Goal: Transaction & Acquisition: Purchase product/service

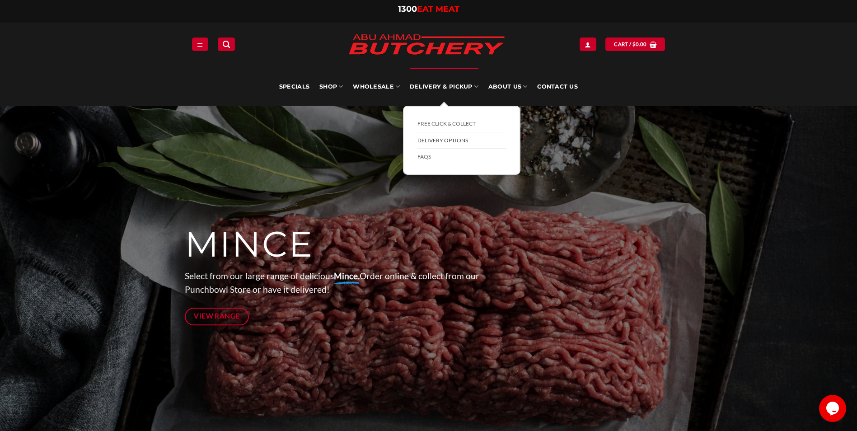
click at [458, 138] on link "Delivery Options" at bounding box center [461, 140] width 89 height 17
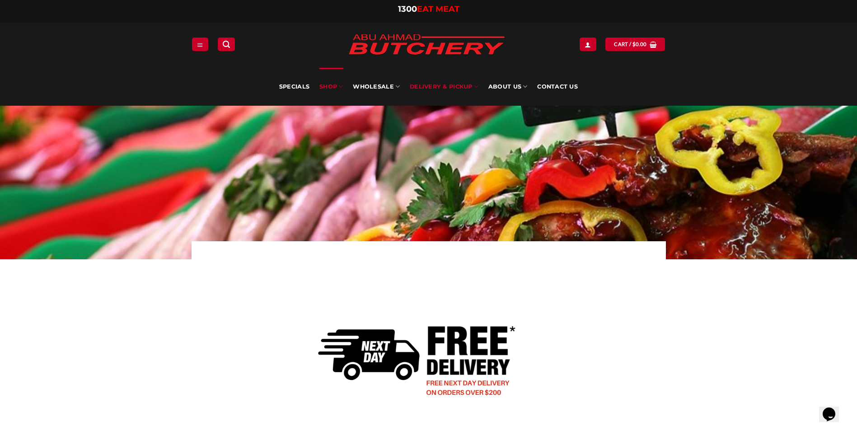
click at [339, 89] on link "SHOP" at bounding box center [330, 87] width 23 height 38
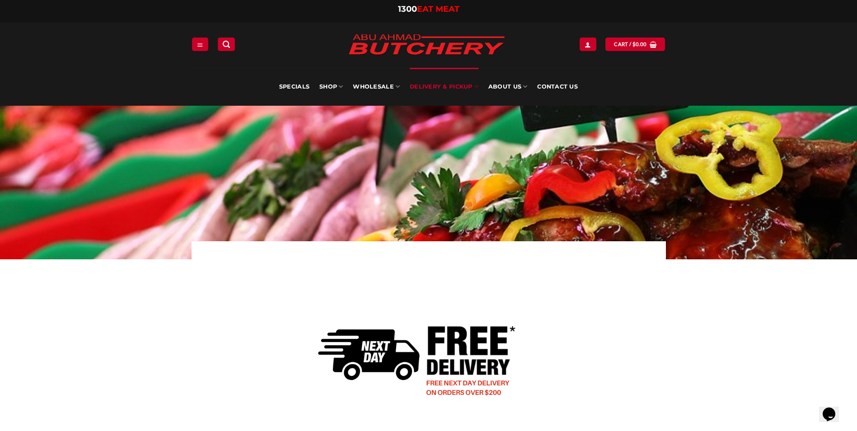
scroll to position [452, 0]
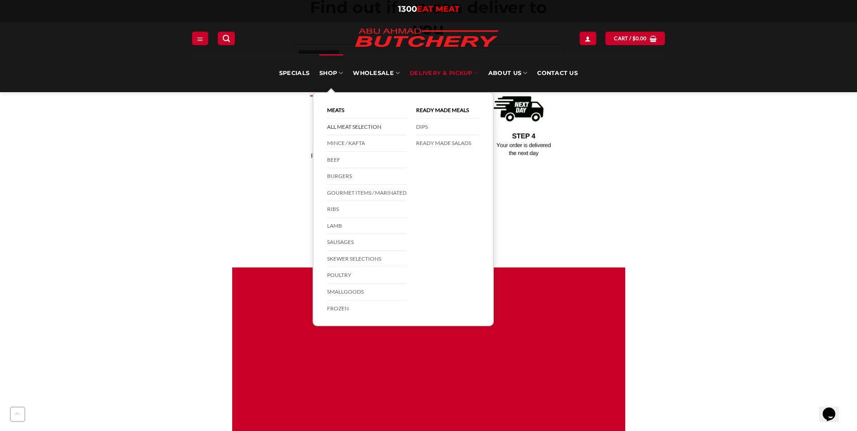
click at [353, 125] on link "All Meat Selection" at bounding box center [366, 127] width 79 height 17
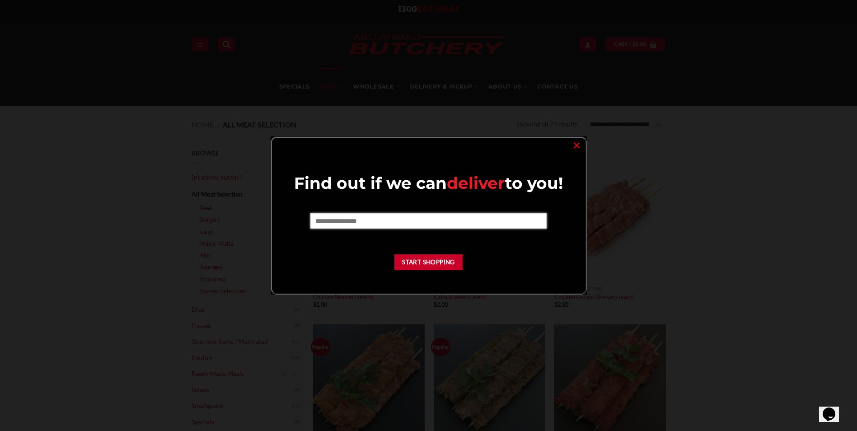
click at [477, 224] on input "text" at bounding box center [428, 220] width 236 height 15
type input "****"
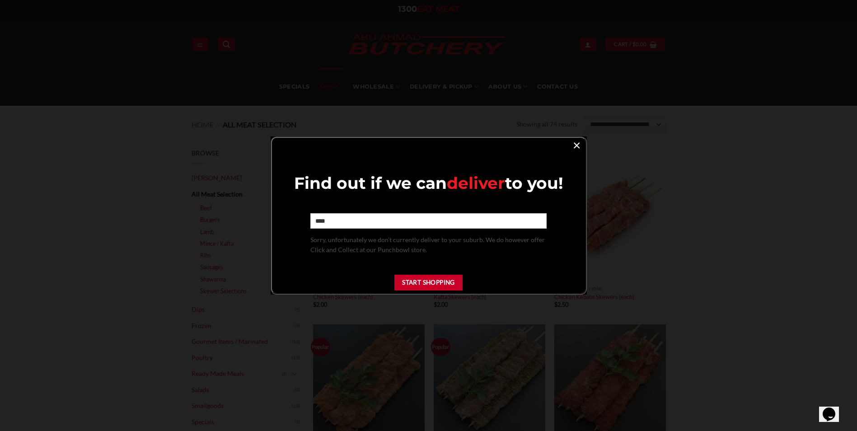
click at [574, 143] on link "×" at bounding box center [576, 145] width 13 height 12
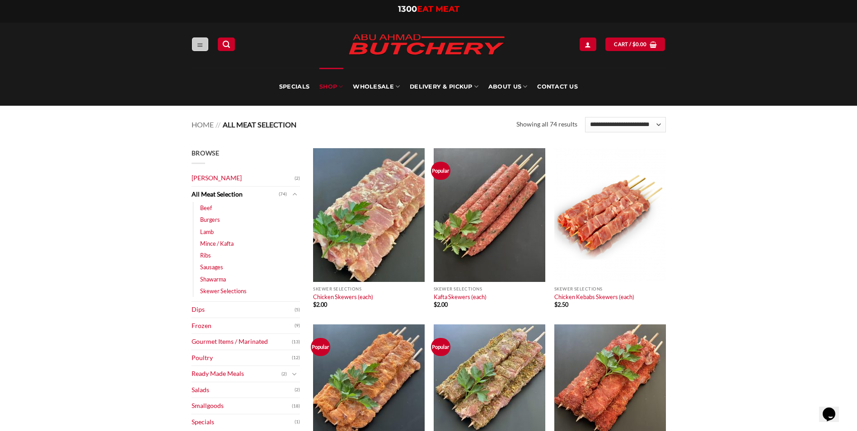
click at [200, 45] on icon "Menu" at bounding box center [200, 44] width 6 height 7
